Goal: Transaction & Acquisition: Book appointment/travel/reservation

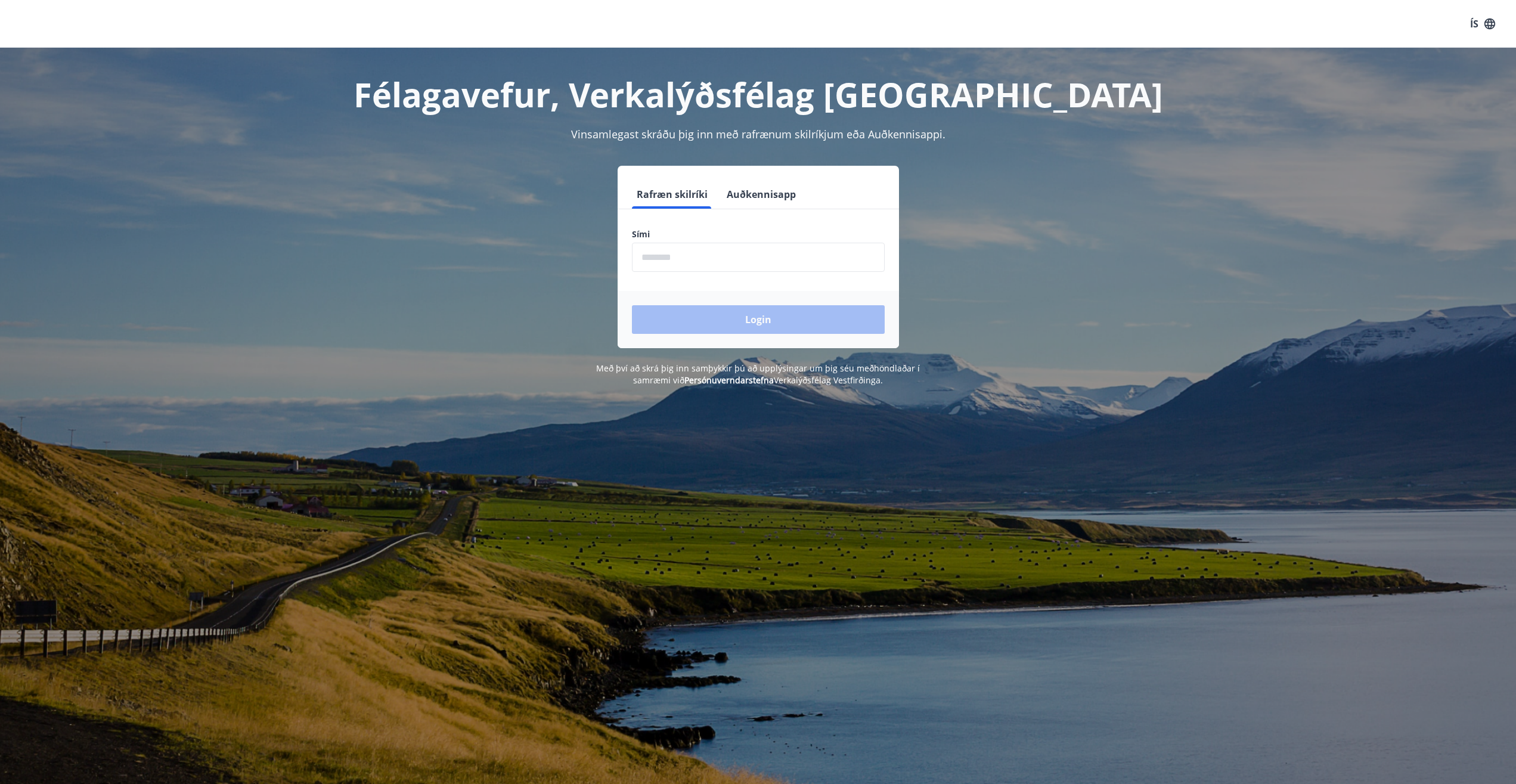
click at [693, 265] on input "phone" at bounding box center [758, 257] width 253 height 29
click at [761, 325] on div "Login" at bounding box center [758, 319] width 281 height 57
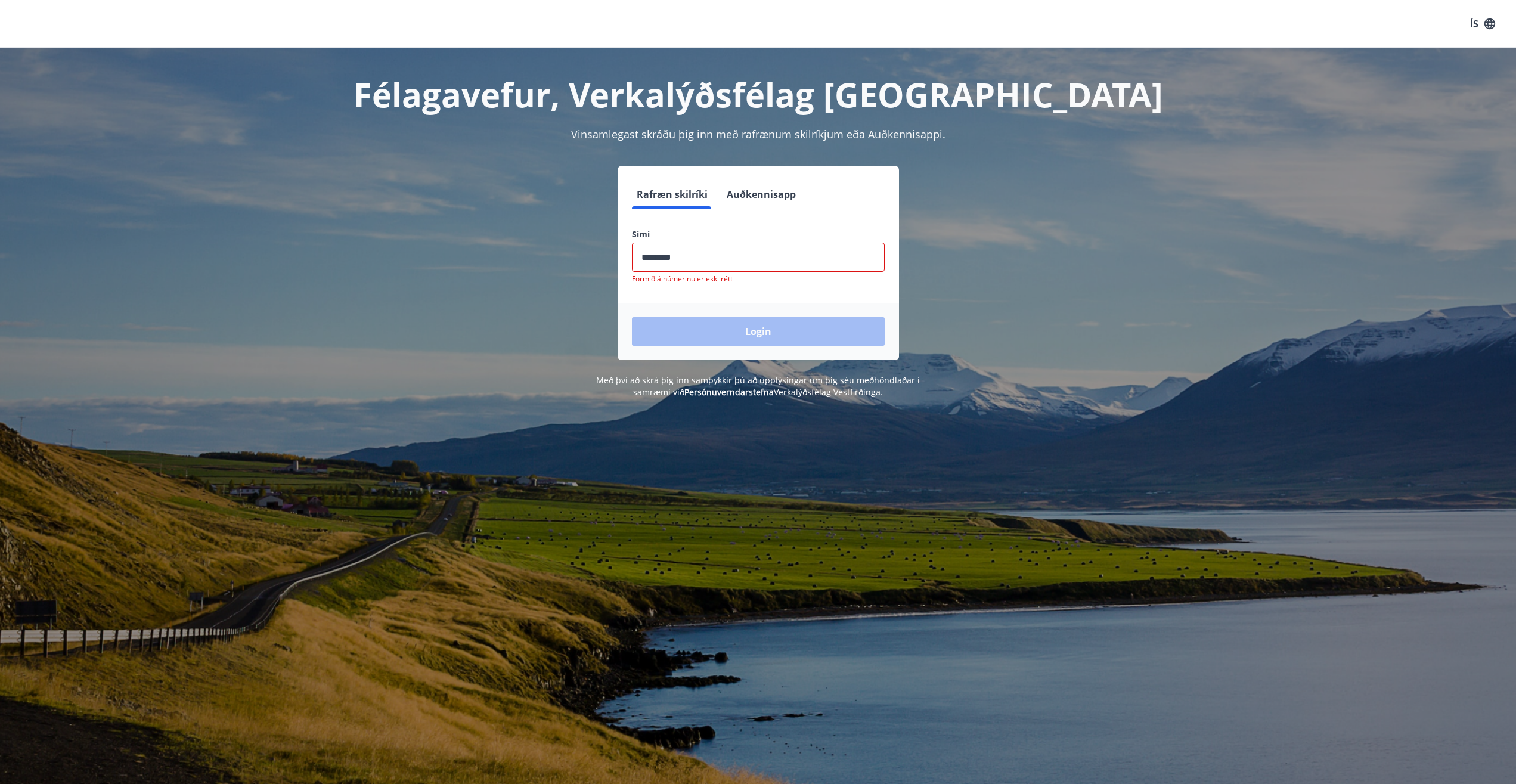
click at [684, 260] on input "phone" at bounding box center [758, 257] width 253 height 29
click at [688, 260] on input "phone" at bounding box center [758, 257] width 253 height 29
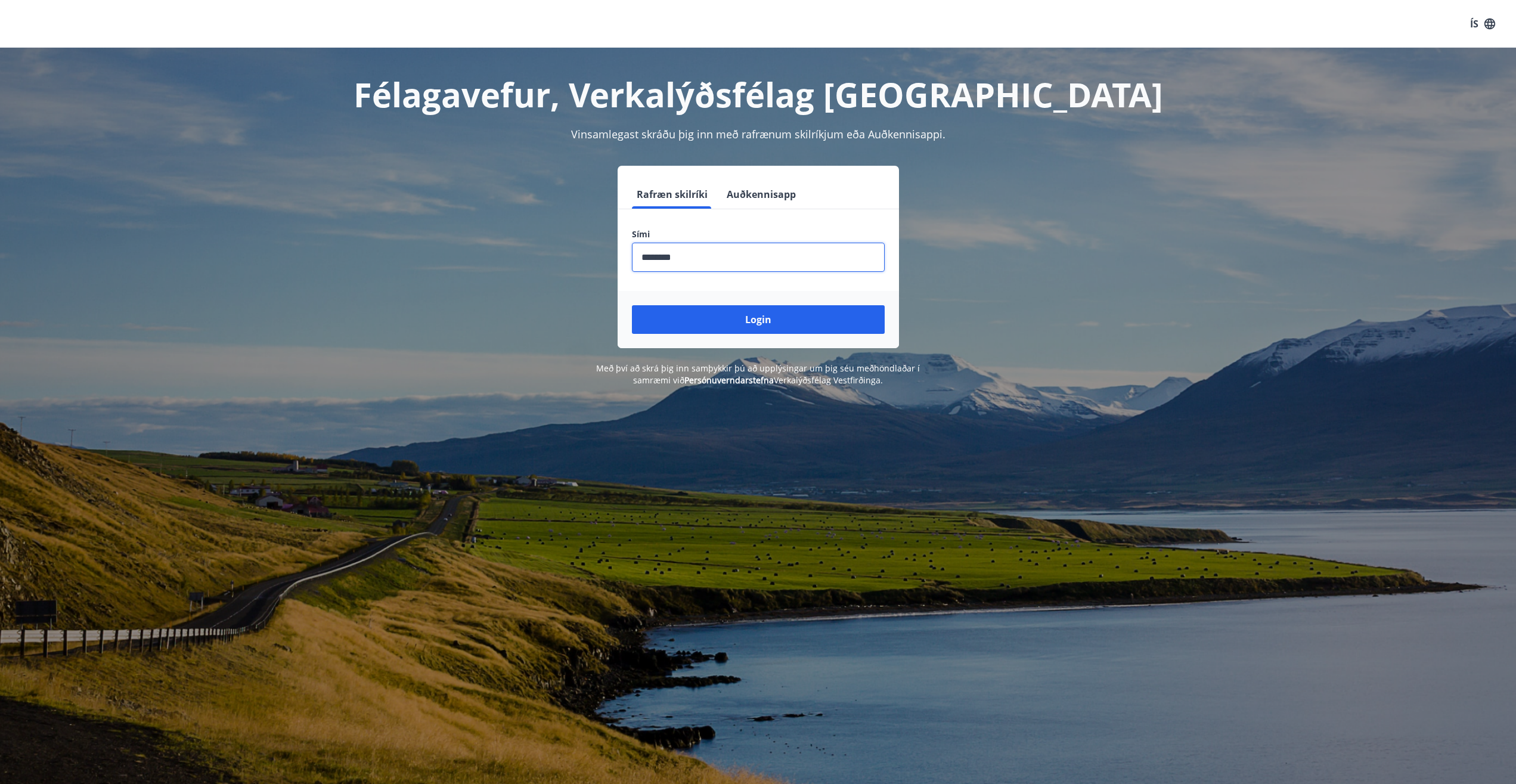
type input "********"
click at [632, 306] on button "Login" at bounding box center [758, 319] width 253 height 28
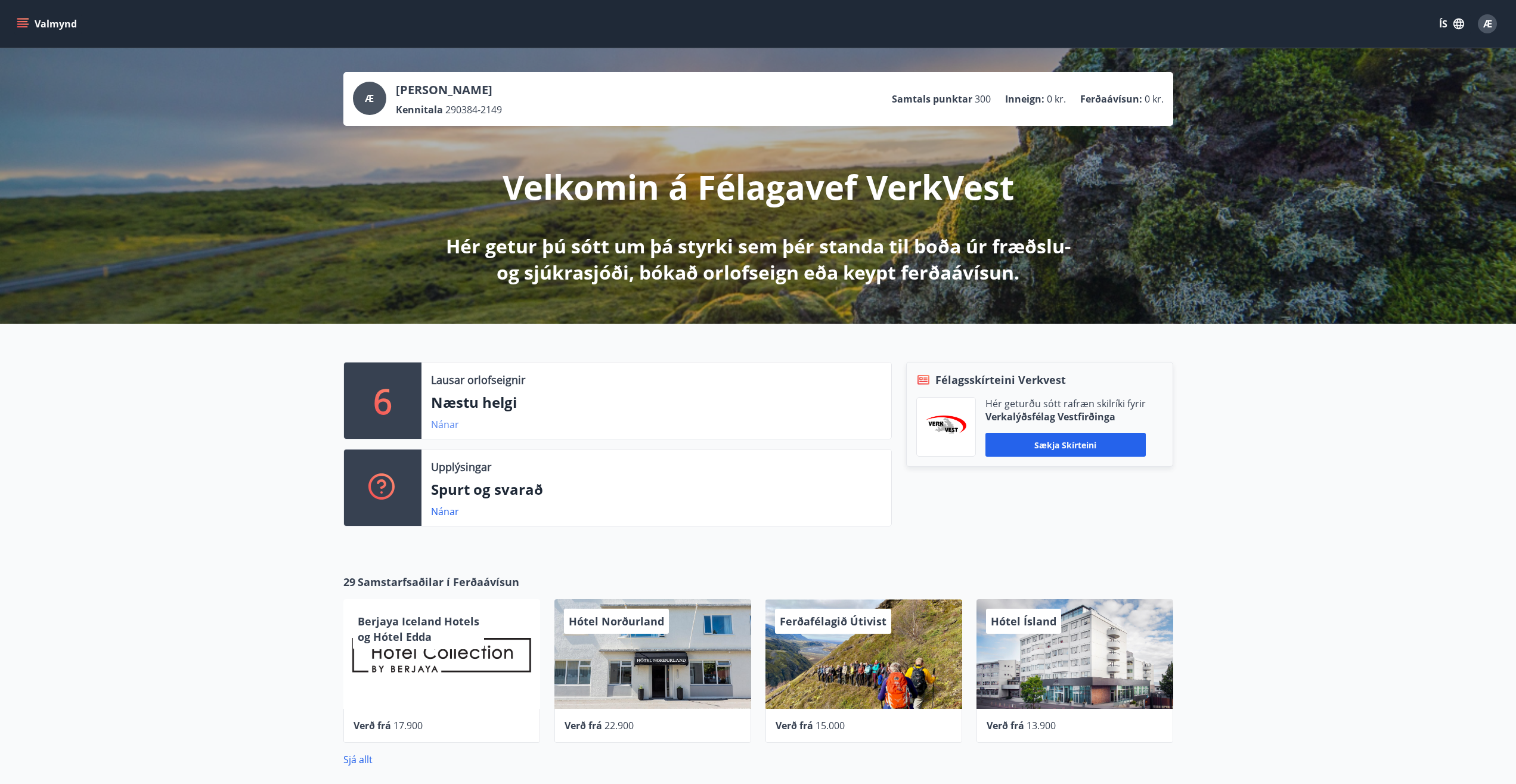
click at [449, 421] on link "Nánar" at bounding box center [445, 424] width 28 height 13
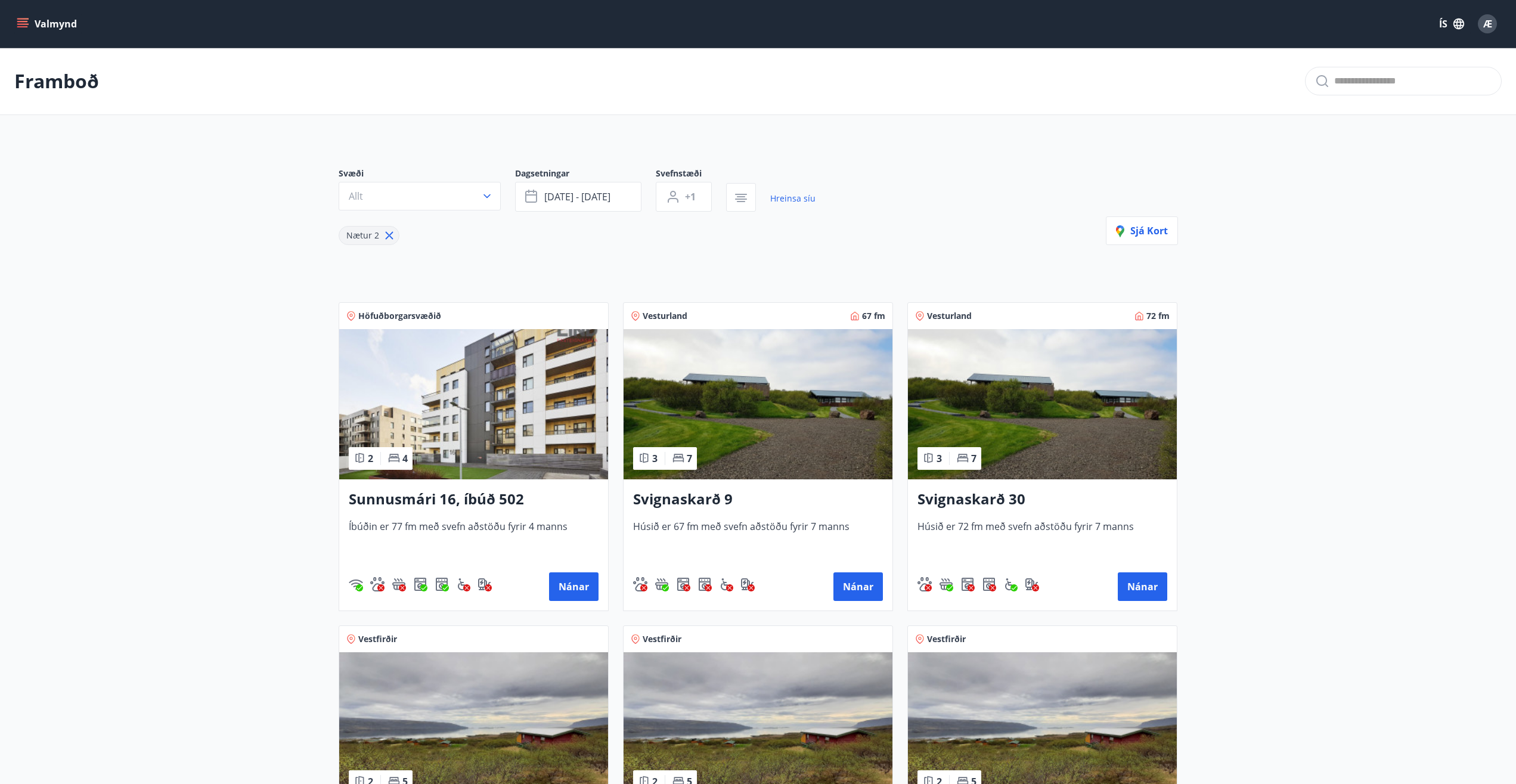
click at [478, 390] on img at bounding box center [474, 404] width 269 height 150
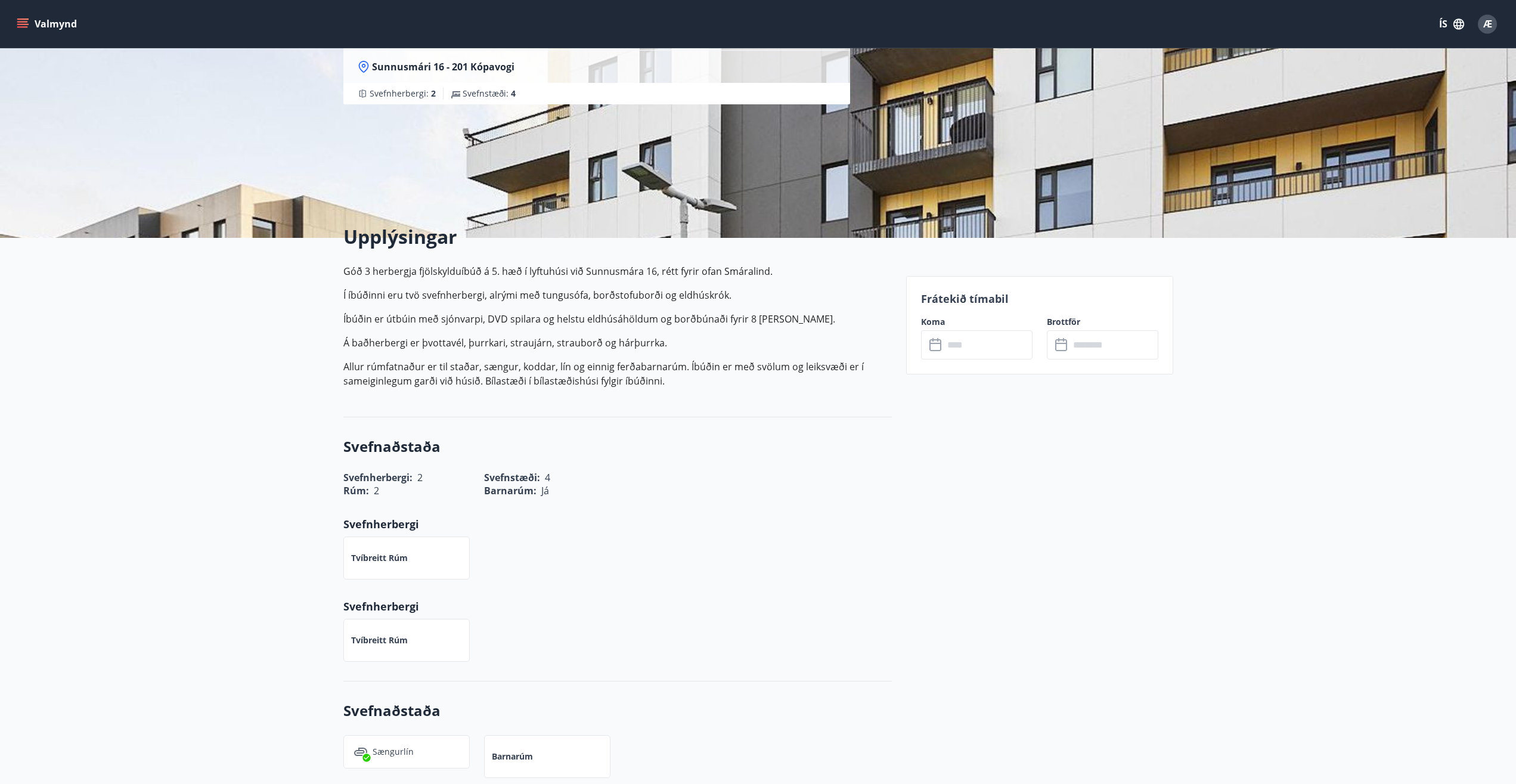
scroll to position [122, 0]
click at [976, 346] on input "text" at bounding box center [988, 343] width 89 height 29
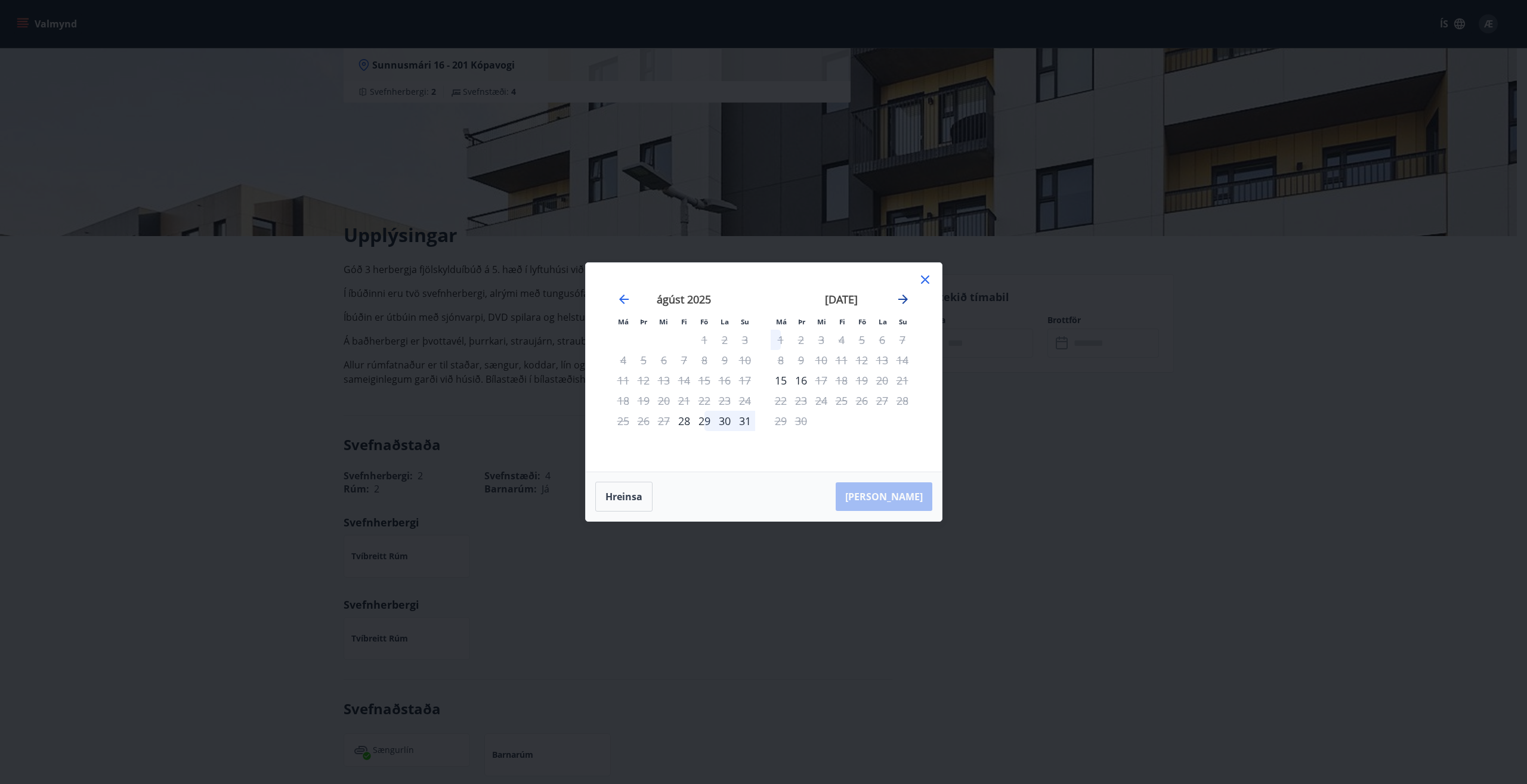
click at [906, 296] on icon "Move forward to switch to the next month." at bounding box center [903, 299] width 15 height 15
click at [925, 272] on icon at bounding box center [925, 279] width 15 height 15
